Goal: Task Accomplishment & Management: Use online tool/utility

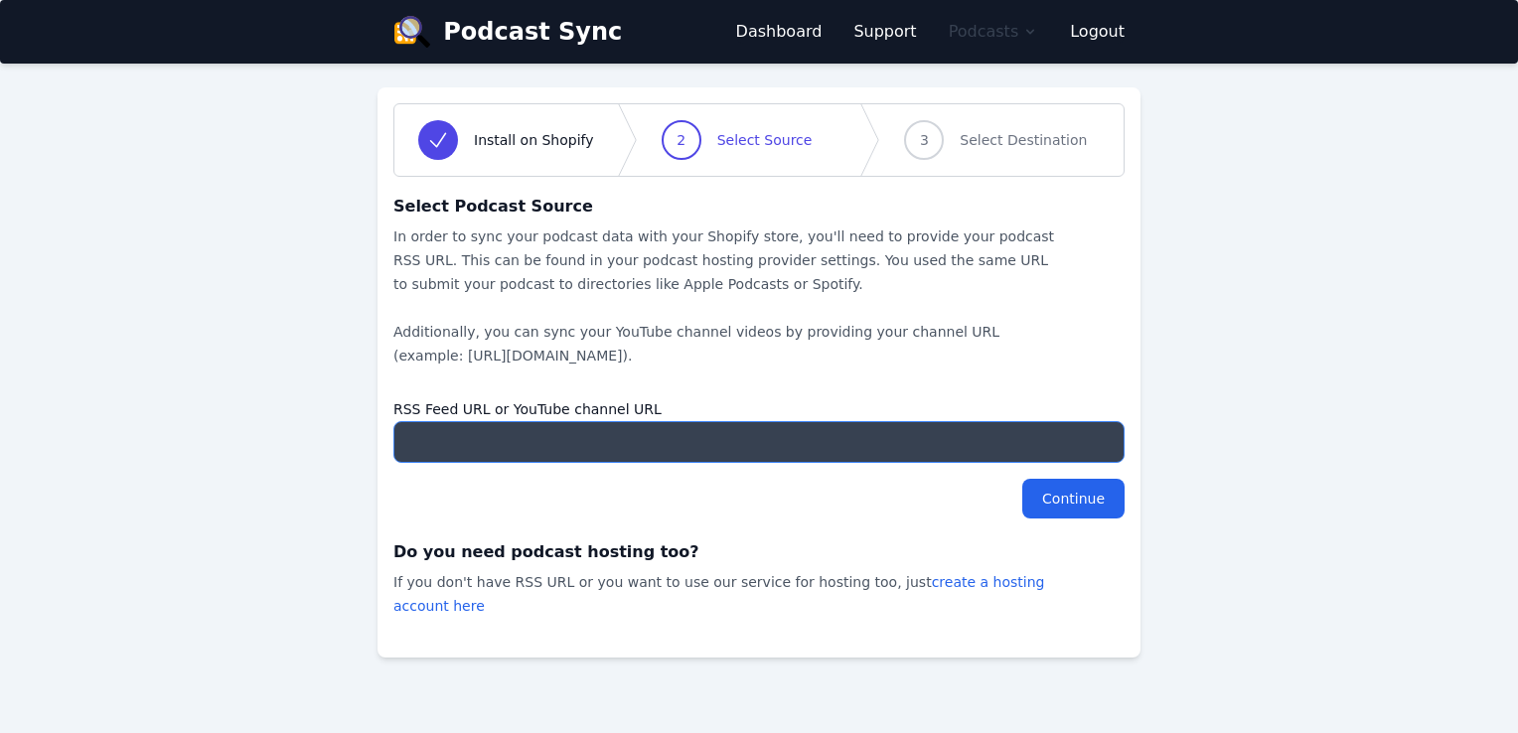
click at [448, 455] on input "RSS Feed URL or YouTube channel URL" at bounding box center [758, 442] width 731 height 42
paste input "https://anchor.fm/s/d0fe968/podcast/rss"
type input "https://anchor.fm/s/d0fe968/podcast/rss"
click at [1055, 498] on input "Continue" at bounding box center [1073, 499] width 102 height 40
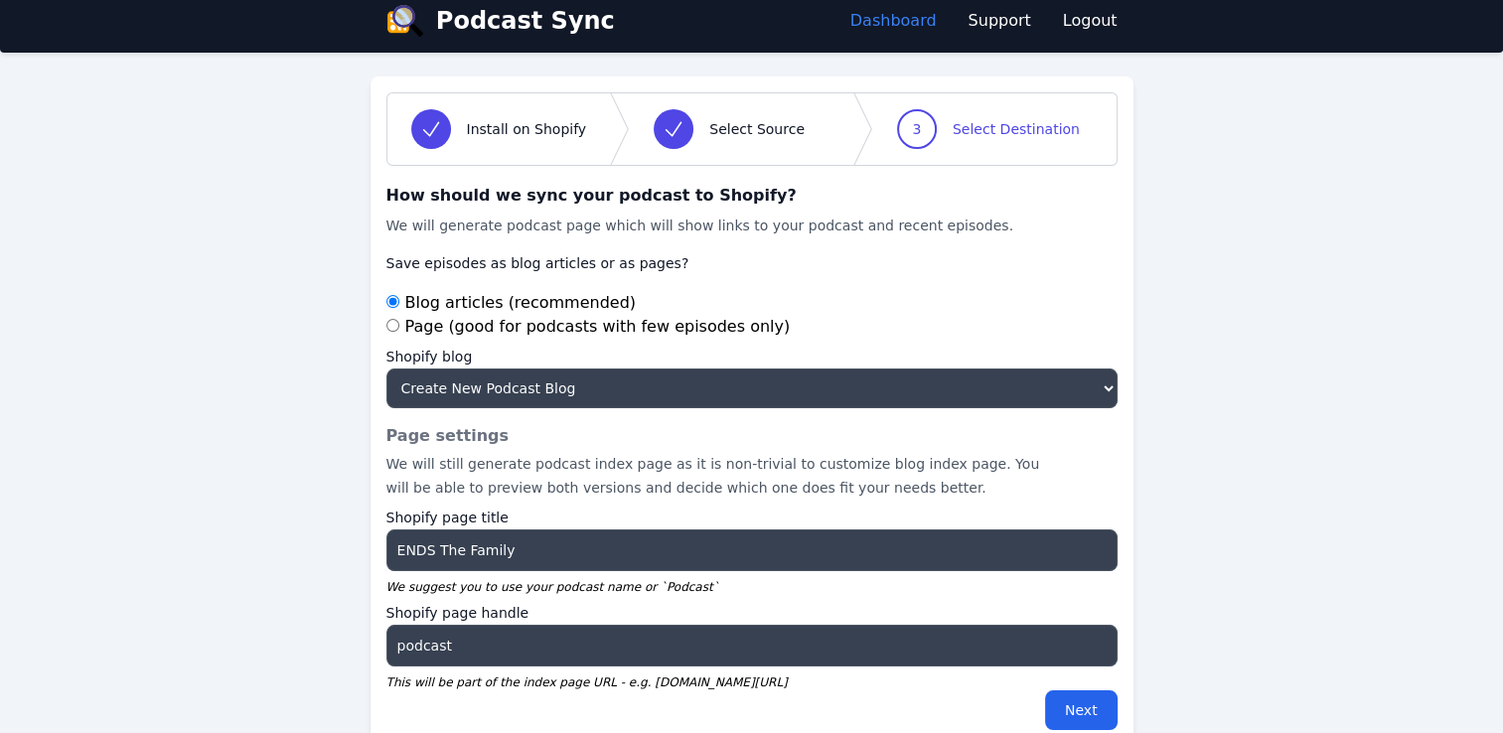
scroll to position [12, 0]
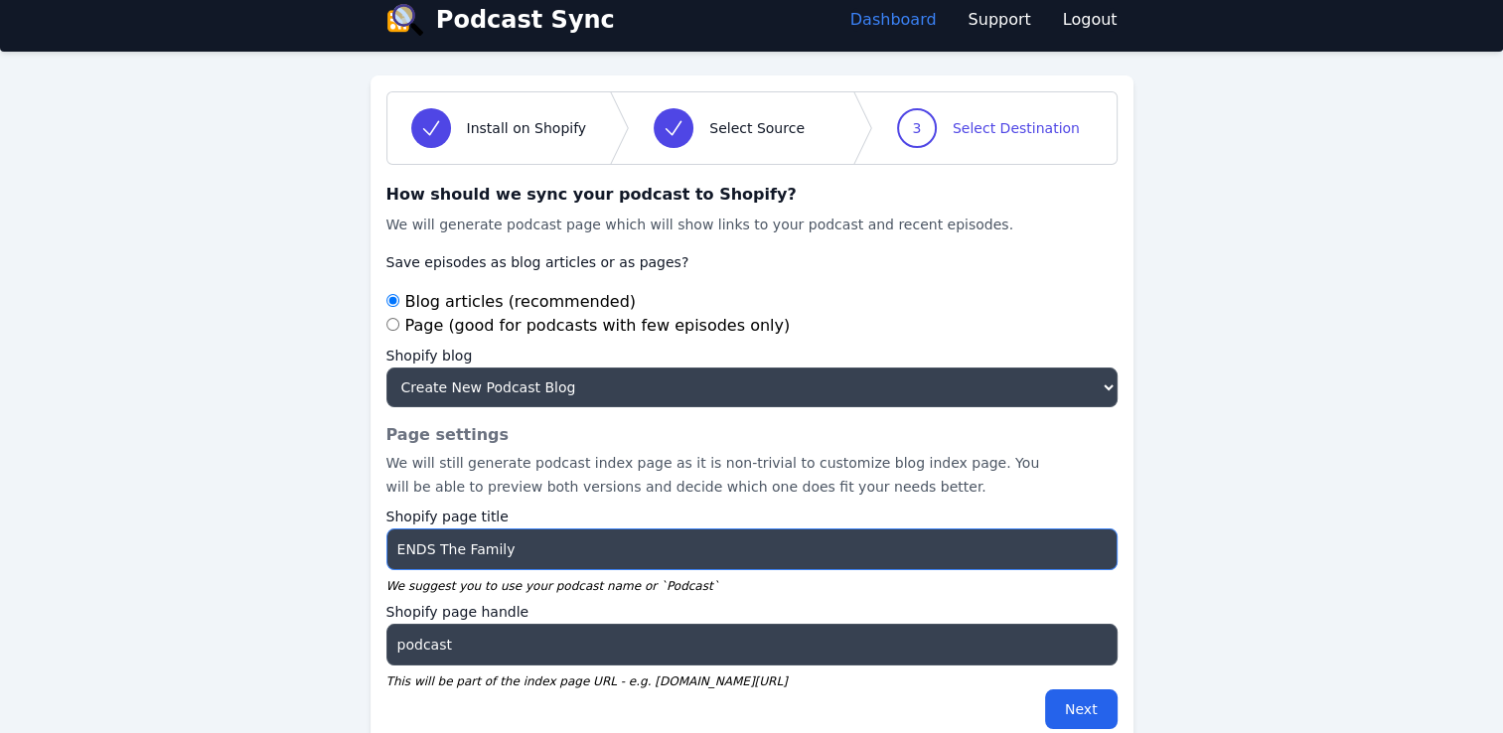
click at [702, 548] on input "ENDS The Family" at bounding box center [751, 549] width 731 height 42
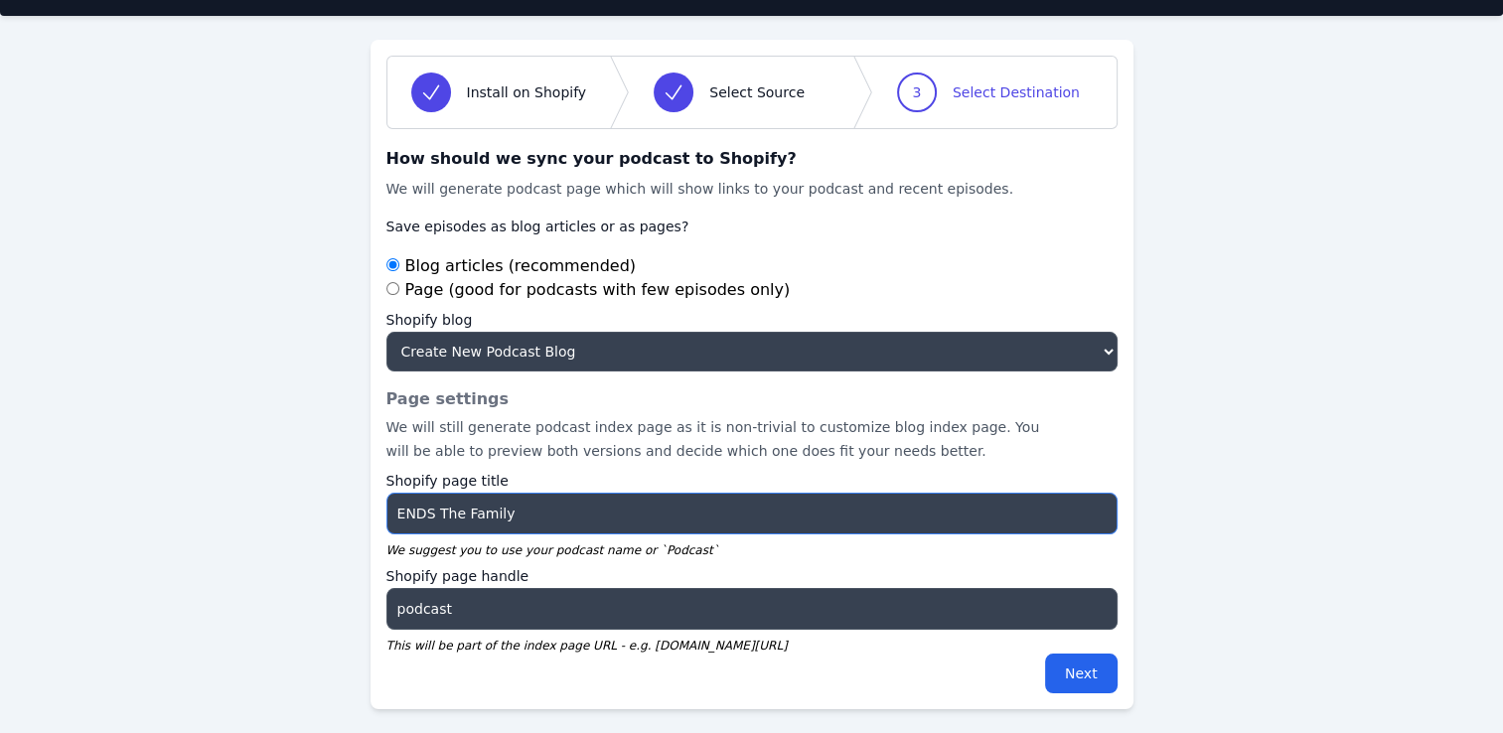
click at [606, 519] on input "ENDS The Family" at bounding box center [751, 514] width 731 height 42
type input "p"
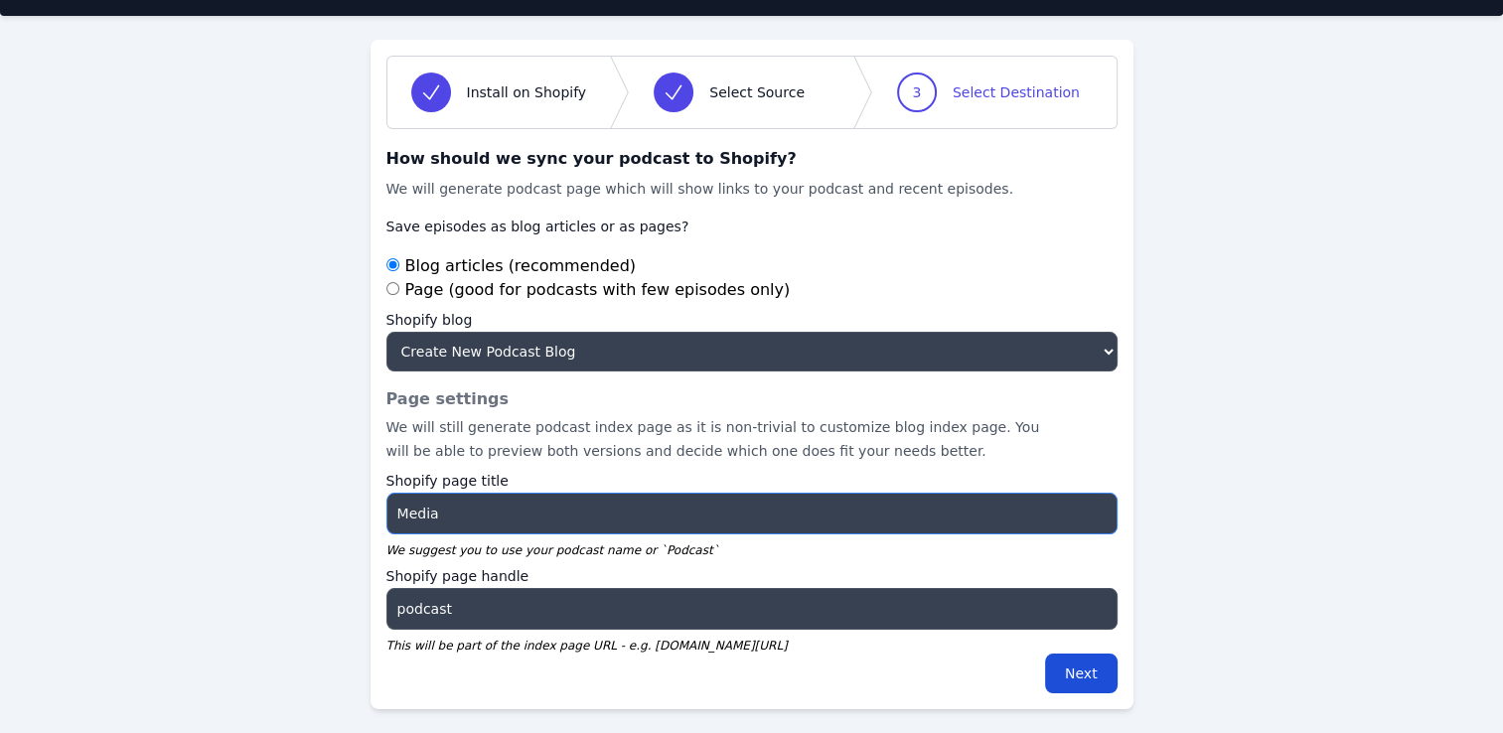
type input "Media"
click at [1092, 677] on input "Next" at bounding box center [1081, 673] width 73 height 40
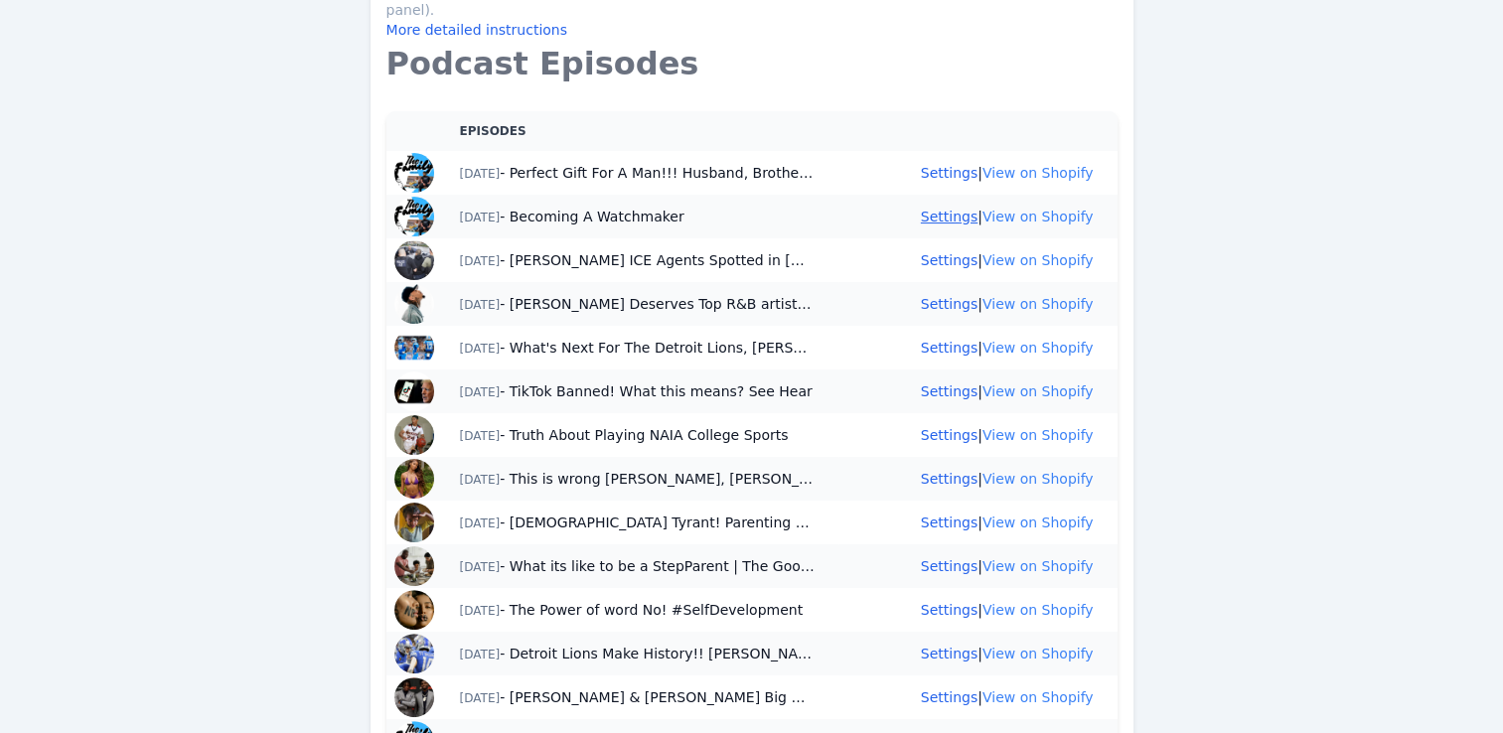
scroll to position [421, 0]
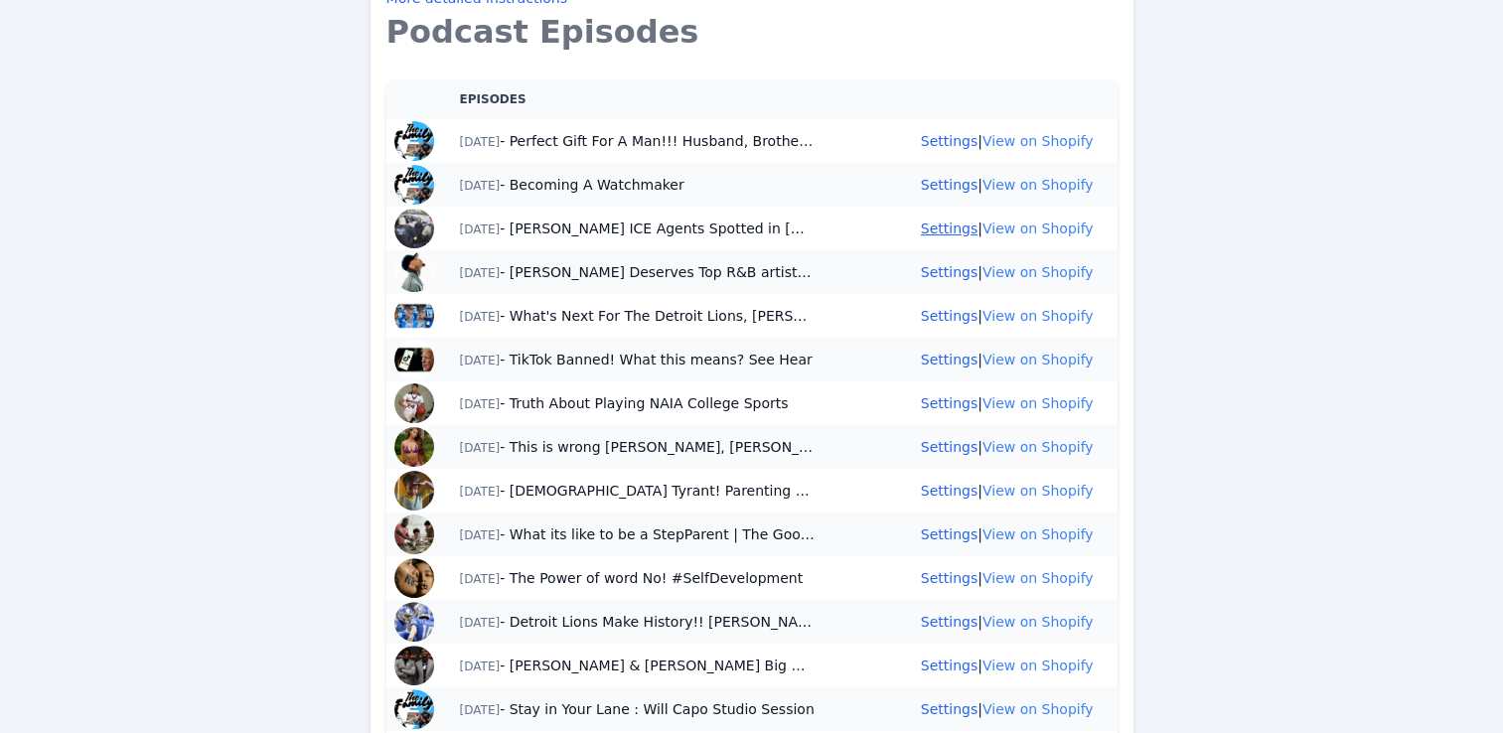
click at [957, 220] on link "Settings" at bounding box center [949, 228] width 57 height 16
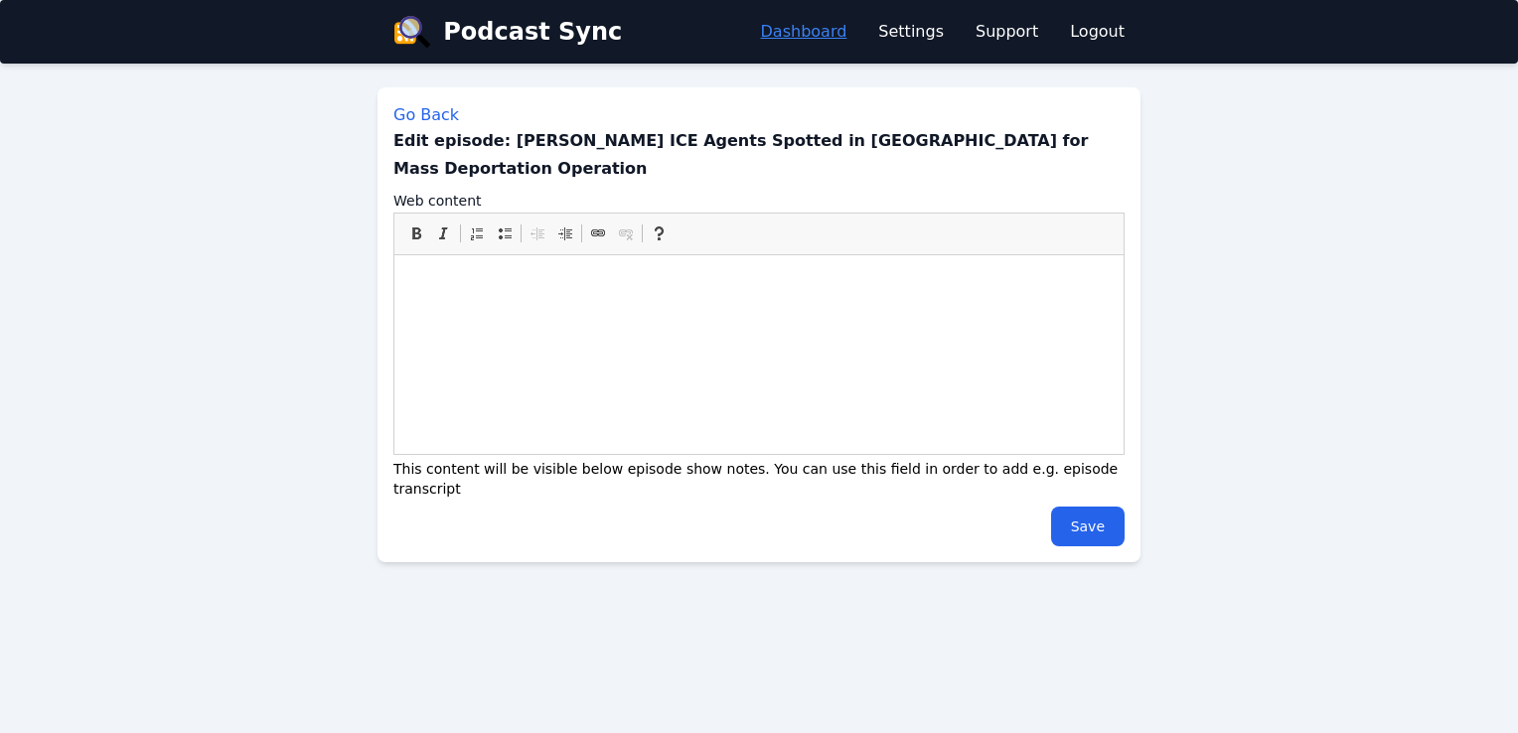
click at [842, 28] on link "Dashboard" at bounding box center [804, 32] width 86 height 24
